Goal: Task Accomplishment & Management: Use online tool/utility

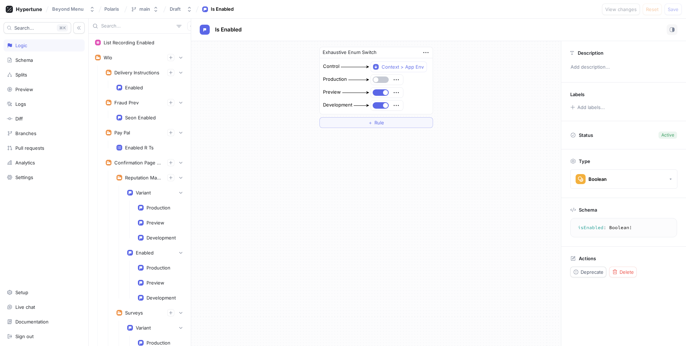
scroll to position [2510, 0]
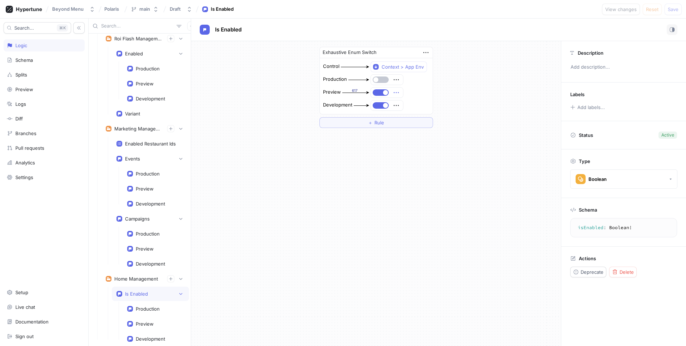
click at [397, 94] on icon "button" at bounding box center [396, 93] width 8 height 8
click at [414, 106] on p "Delete" at bounding box center [410, 105] width 14 height 7
click at [412, 90] on div "Select expression..." at bounding box center [394, 93] width 44 height 6
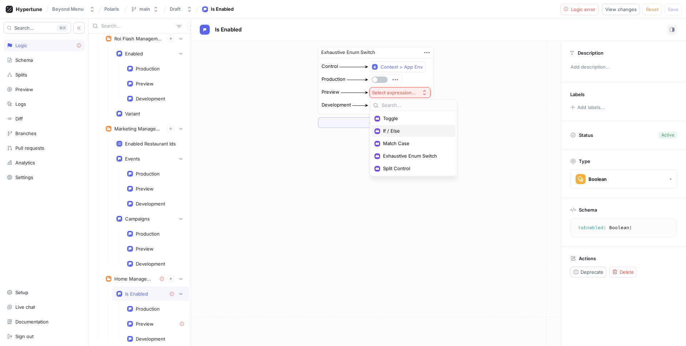
click at [406, 131] on span "If / Else" at bounding box center [416, 131] width 66 height 6
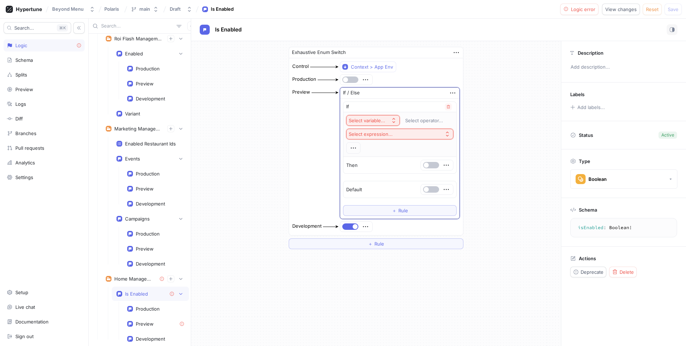
click at [383, 121] on div "Select variable..." at bounding box center [367, 121] width 36 height 6
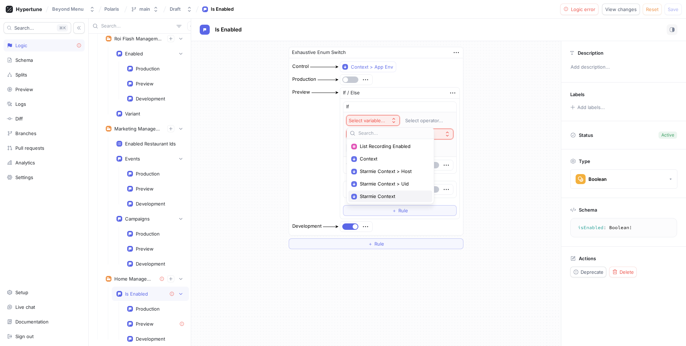
click at [393, 197] on span "Starmie Context" at bounding box center [393, 196] width 66 height 6
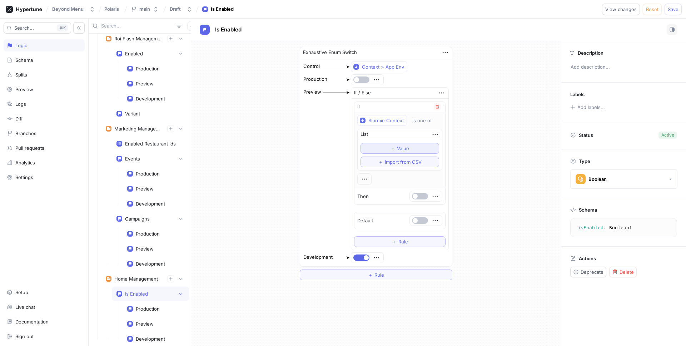
click at [412, 148] on button "＋ Value" at bounding box center [400, 148] width 79 height 11
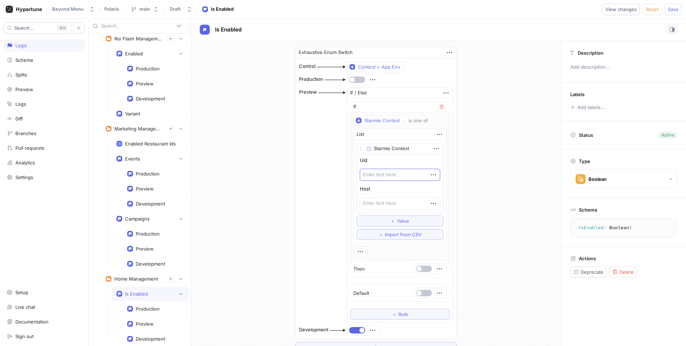
click at [392, 181] on div "Uid Host" at bounding box center [400, 183] width 80 height 51
drag, startPoint x: 395, startPoint y: 175, endPoint x: 405, endPoint y: 172, distance: 10.1
click at [395, 175] on textarea at bounding box center [400, 175] width 80 height 12
click at [649, 10] on span "Reset" at bounding box center [652, 9] width 13 height 4
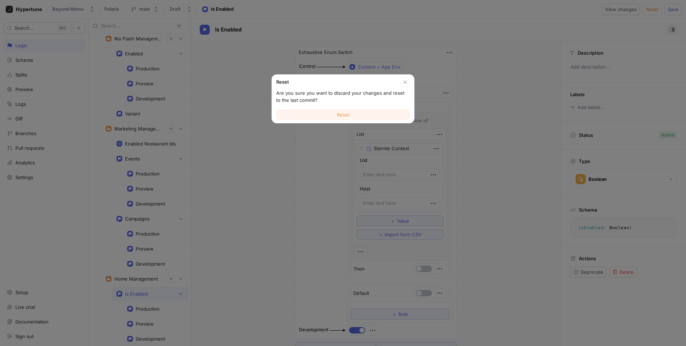
type textarea "x"
click at [344, 113] on span "Reset" at bounding box center [343, 115] width 13 height 4
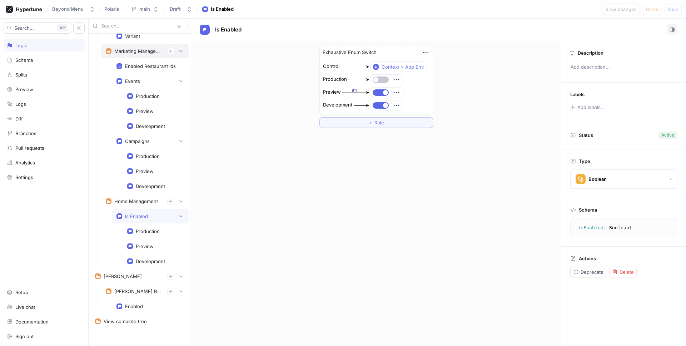
scroll to position [2593, 0]
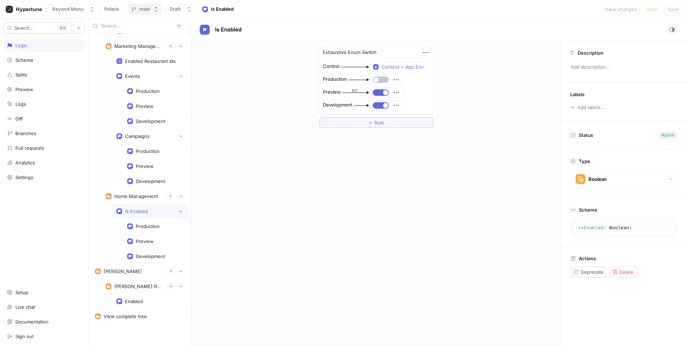
click at [143, 8] on div "main" at bounding box center [144, 9] width 11 height 6
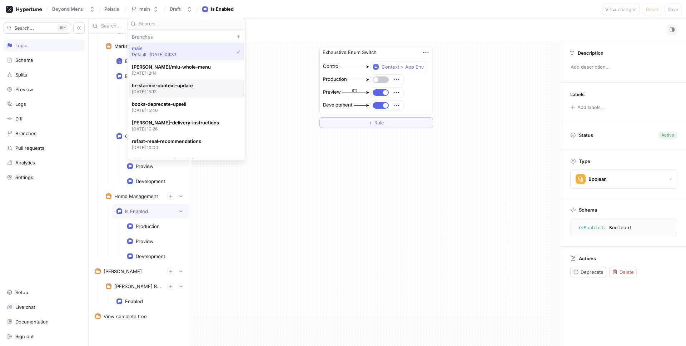
click at [177, 86] on span "hr-starmie-context-update" at bounding box center [162, 86] width 61 height 6
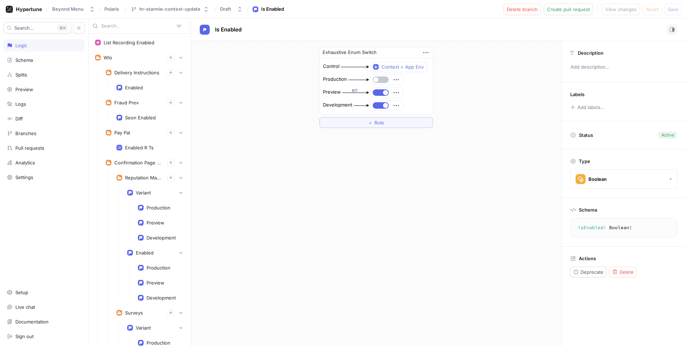
scroll to position [2510, 0]
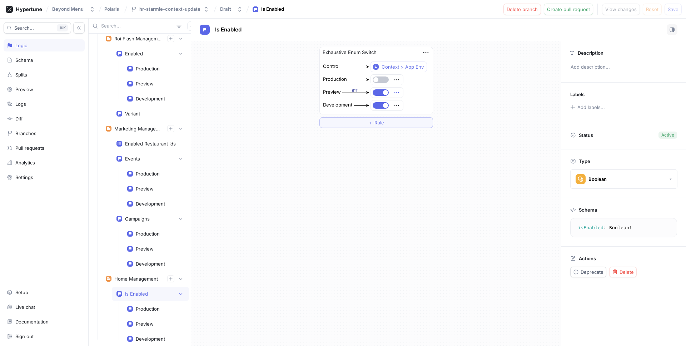
click at [397, 92] on icon "button" at bounding box center [396, 93] width 8 height 8
click at [413, 106] on p "Delete" at bounding box center [410, 105] width 14 height 7
click at [415, 96] on button "Select expression..." at bounding box center [399, 92] width 61 height 11
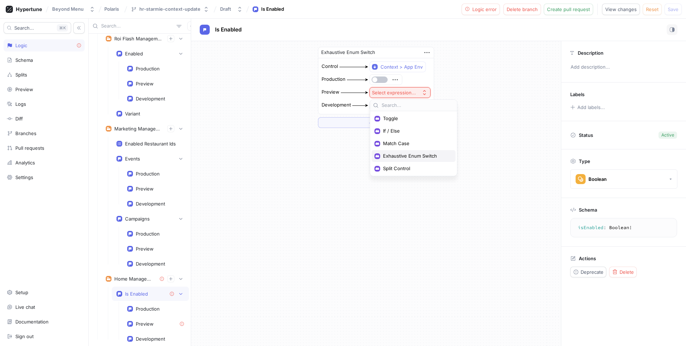
click at [416, 158] on span "Exhaustive Enum Switch" at bounding box center [416, 156] width 66 height 6
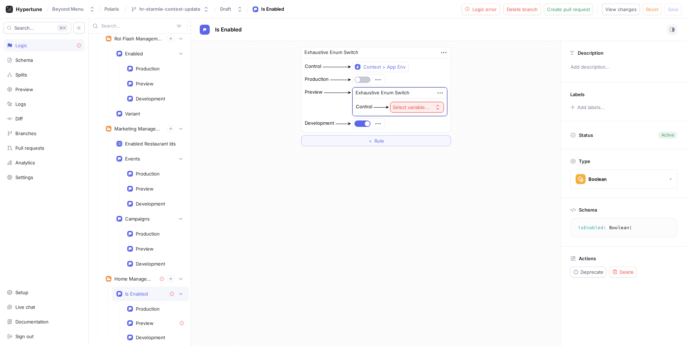
click at [411, 106] on div "Select variable..." at bounding box center [411, 107] width 36 height 6
drag, startPoint x: 407, startPoint y: 108, endPoint x: 410, endPoint y: 100, distance: 8.3
click at [407, 108] on div "Select variable..." at bounding box center [411, 107] width 36 height 6
click at [438, 93] on icon "button" at bounding box center [440, 93] width 5 height 1
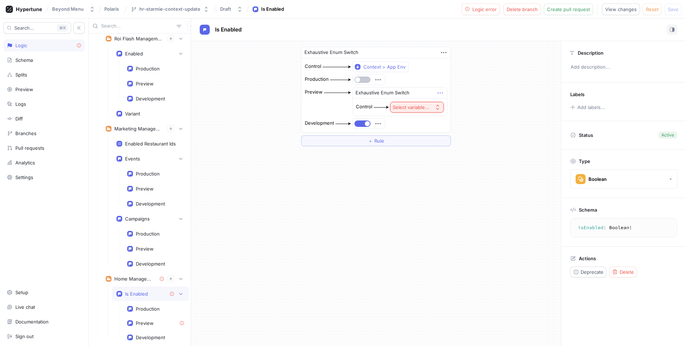
click at [437, 93] on icon "button" at bounding box center [440, 93] width 8 height 8
click at [443, 102] on div "Delete" at bounding box center [468, 106] width 61 height 12
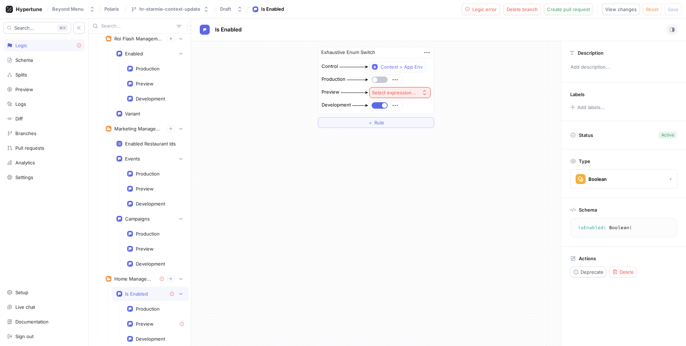
click at [410, 95] on div "Select expression..." at bounding box center [394, 93] width 44 height 6
click at [397, 117] on span "Toggle" at bounding box center [416, 118] width 66 height 6
click at [398, 93] on icon "button" at bounding box center [396, 93] width 8 height 8
drag, startPoint x: 391, startPoint y: 97, endPoint x: 381, endPoint y: 92, distance: 11.4
click at [391, 97] on div at bounding box center [387, 93] width 32 height 10
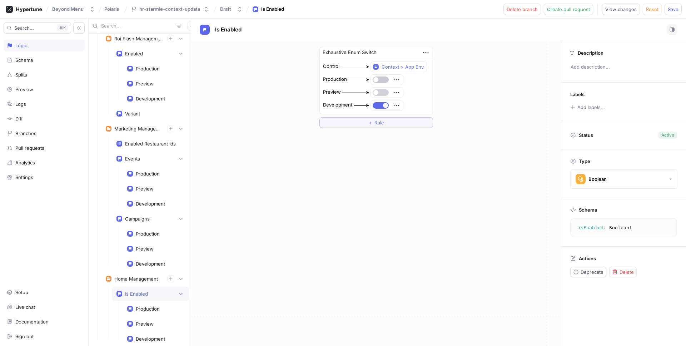
click at [381, 92] on button "button" at bounding box center [381, 92] width 16 height 6
click at [397, 93] on icon "button" at bounding box center [396, 93] width 8 height 8
click at [421, 130] on p "Set permissions" at bounding box center [420, 129] width 35 height 7
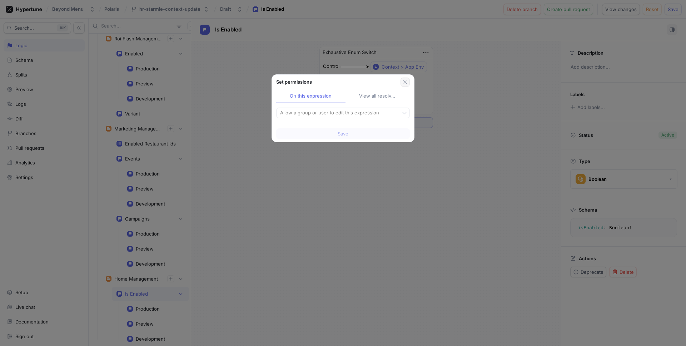
click at [405, 78] on button "button" at bounding box center [405, 82] width 9 height 9
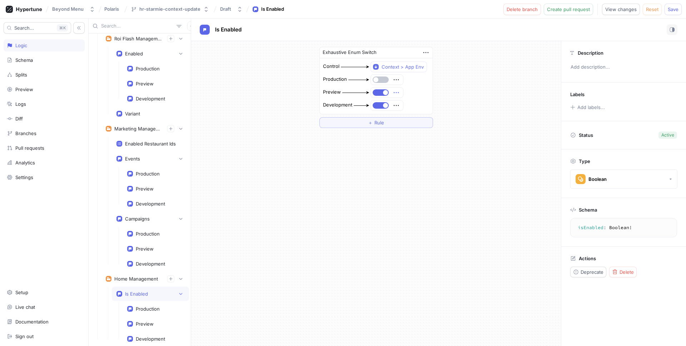
click at [400, 91] on icon "button" at bounding box center [396, 93] width 8 height 8
click at [411, 105] on p "Delete" at bounding box center [410, 105] width 14 height 7
click at [408, 90] on div "Select expression..." at bounding box center [394, 93] width 44 height 6
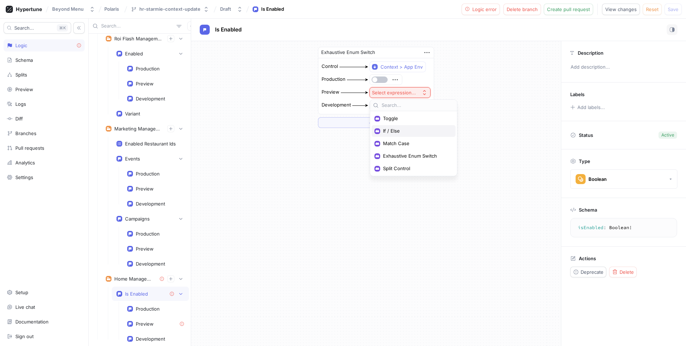
click at [399, 127] on div "If / Else" at bounding box center [414, 131] width 84 height 12
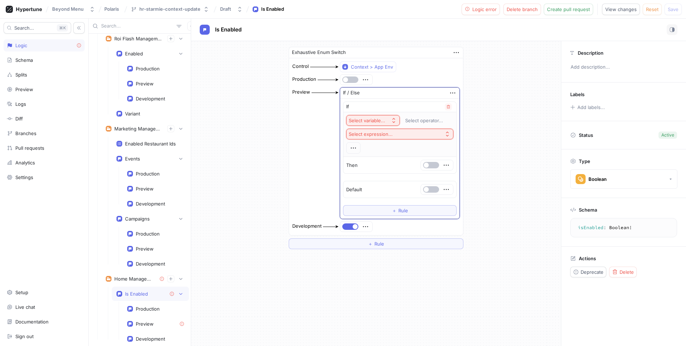
click at [381, 119] on div "Select variable..." at bounding box center [367, 121] width 36 height 6
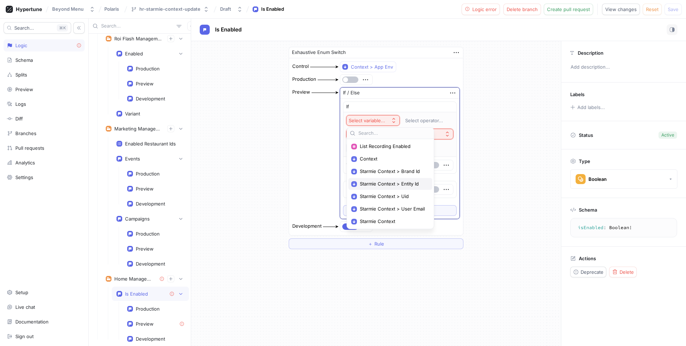
click at [388, 181] on span "Starmie Context > Entity Id" at bounding box center [393, 184] width 66 height 6
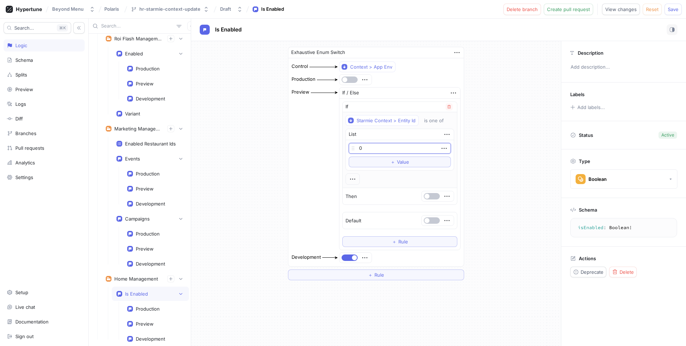
click at [367, 150] on input "0" at bounding box center [400, 148] width 102 height 11
drag, startPoint x: 351, startPoint y: 147, endPoint x: 345, endPoint y: 146, distance: 6.1
click at [345, 146] on div "Starmie Context > Entity Id is one of List 0 To pick up a draggable item, press…" at bounding box center [400, 149] width 114 height 75
paste input "41412"
type input "41412"
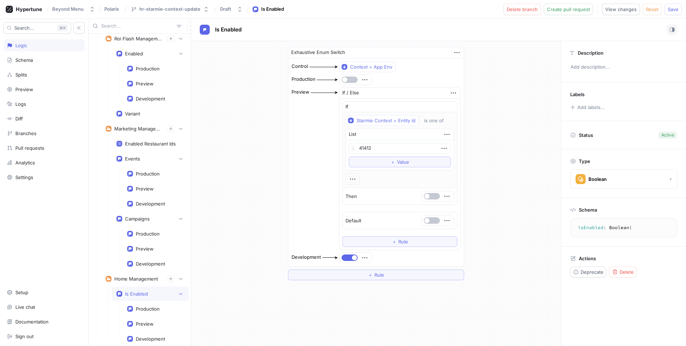
click at [298, 165] on div "Preview If / Else If Starmie Context > Entity Id is one of List 41412 To pick u…" at bounding box center [376, 169] width 170 height 164
click at [428, 220] on span "button" at bounding box center [427, 220] width 5 height 5
click at [670, 12] on button "Save" at bounding box center [673, 9] width 17 height 11
